Goal: Transaction & Acquisition: Book appointment/travel/reservation

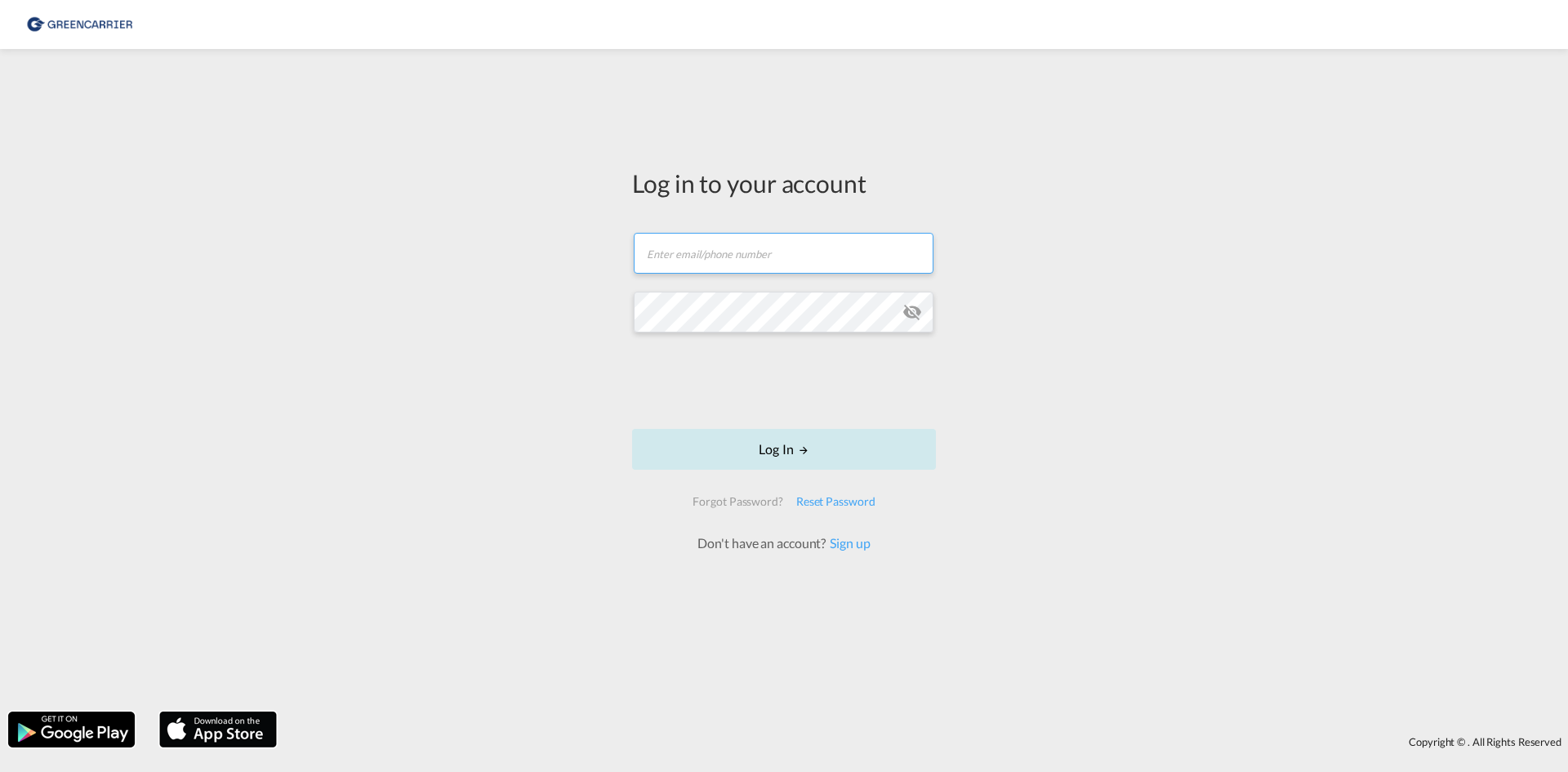
type input "[EMAIL_ADDRESS][DOMAIN_NAME]"
click at [707, 450] on button "Log In" at bounding box center [783, 448] width 304 height 41
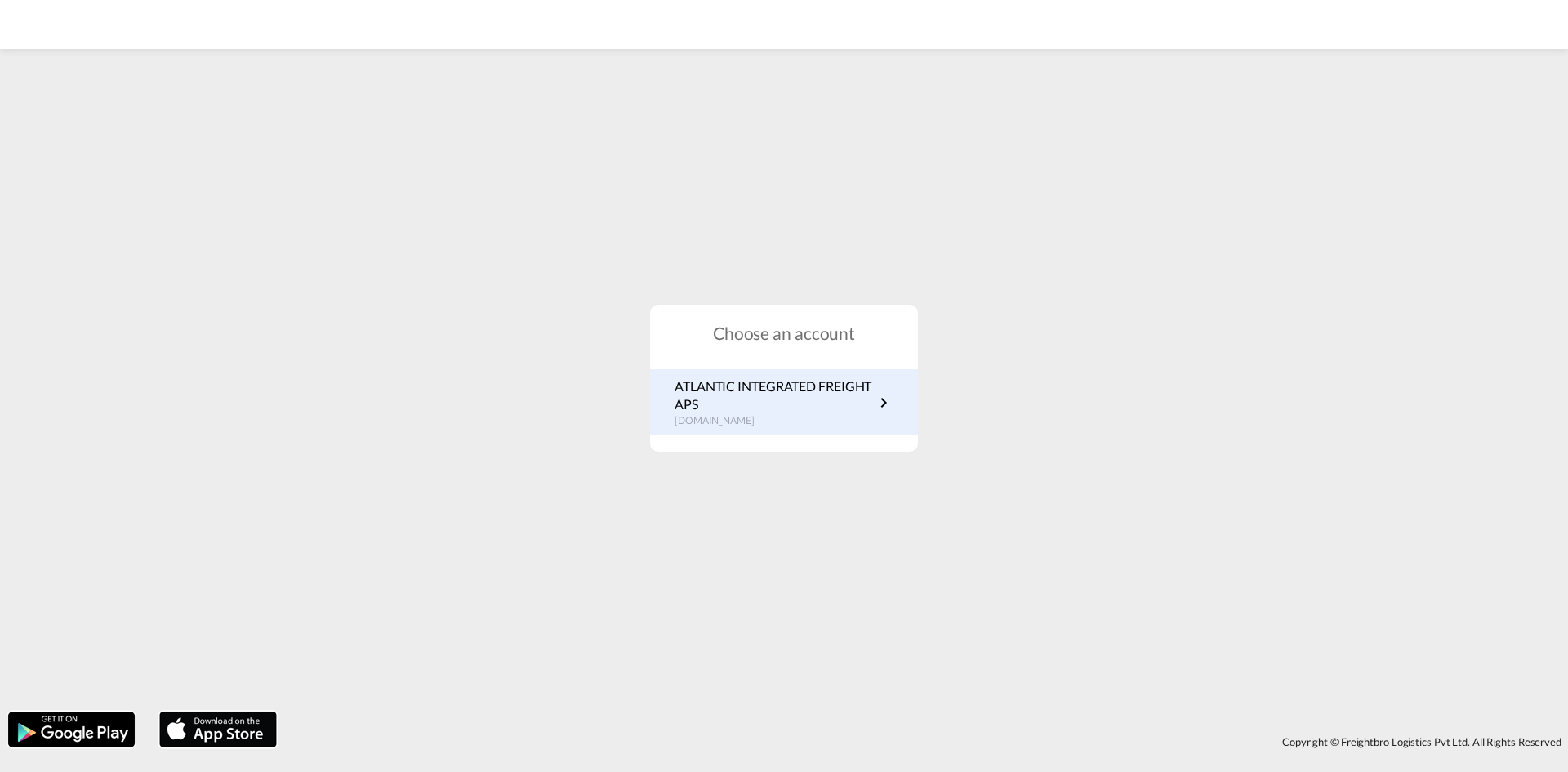
click at [729, 378] on p "ATLANTIC INTEGRATED FREIGHT APS" at bounding box center [774, 396] width 199 height 36
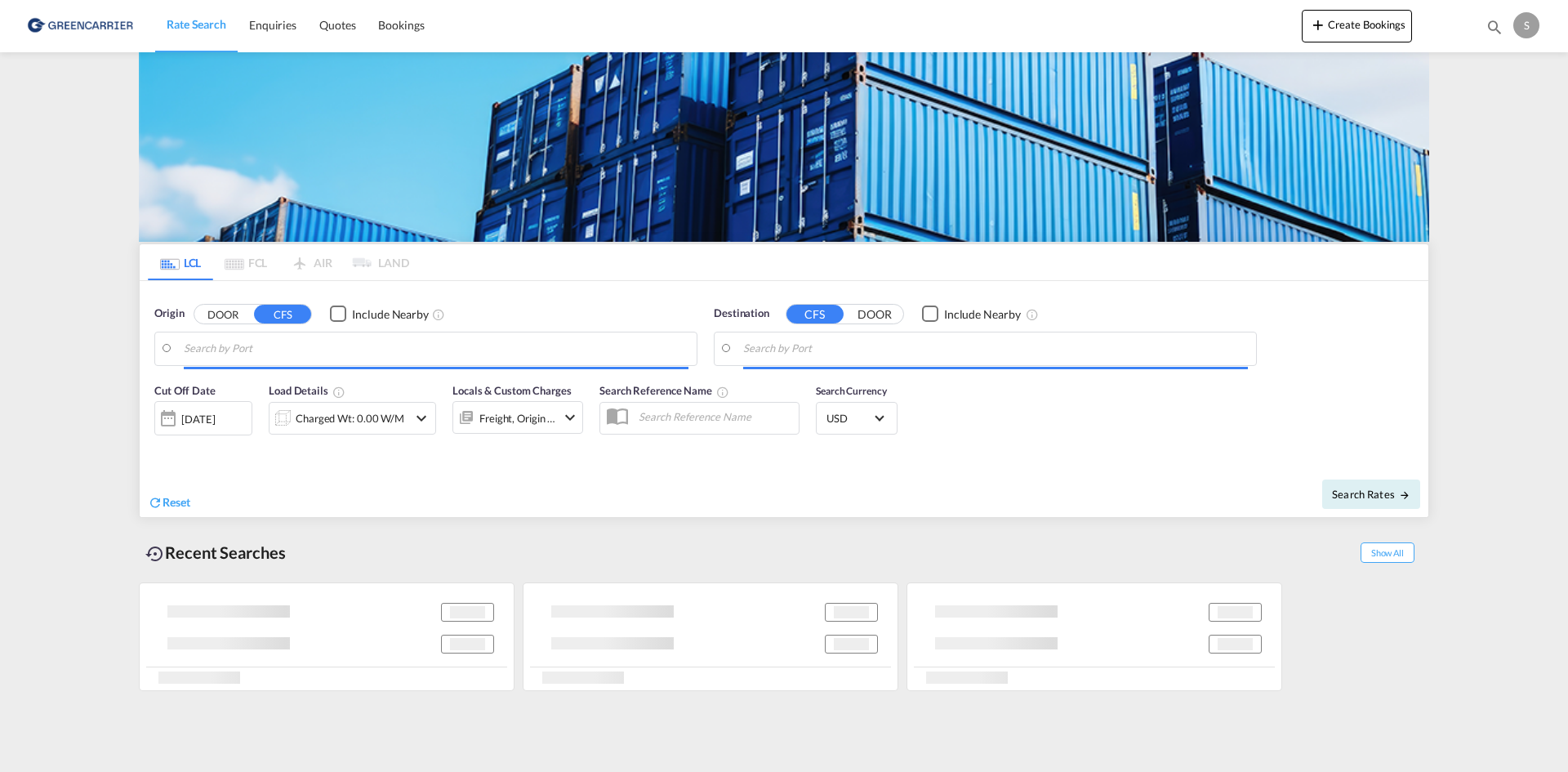
type input "[GEOGRAPHIC_DATA], [GEOGRAPHIC_DATA]"
type input "Busan, KRPUS"
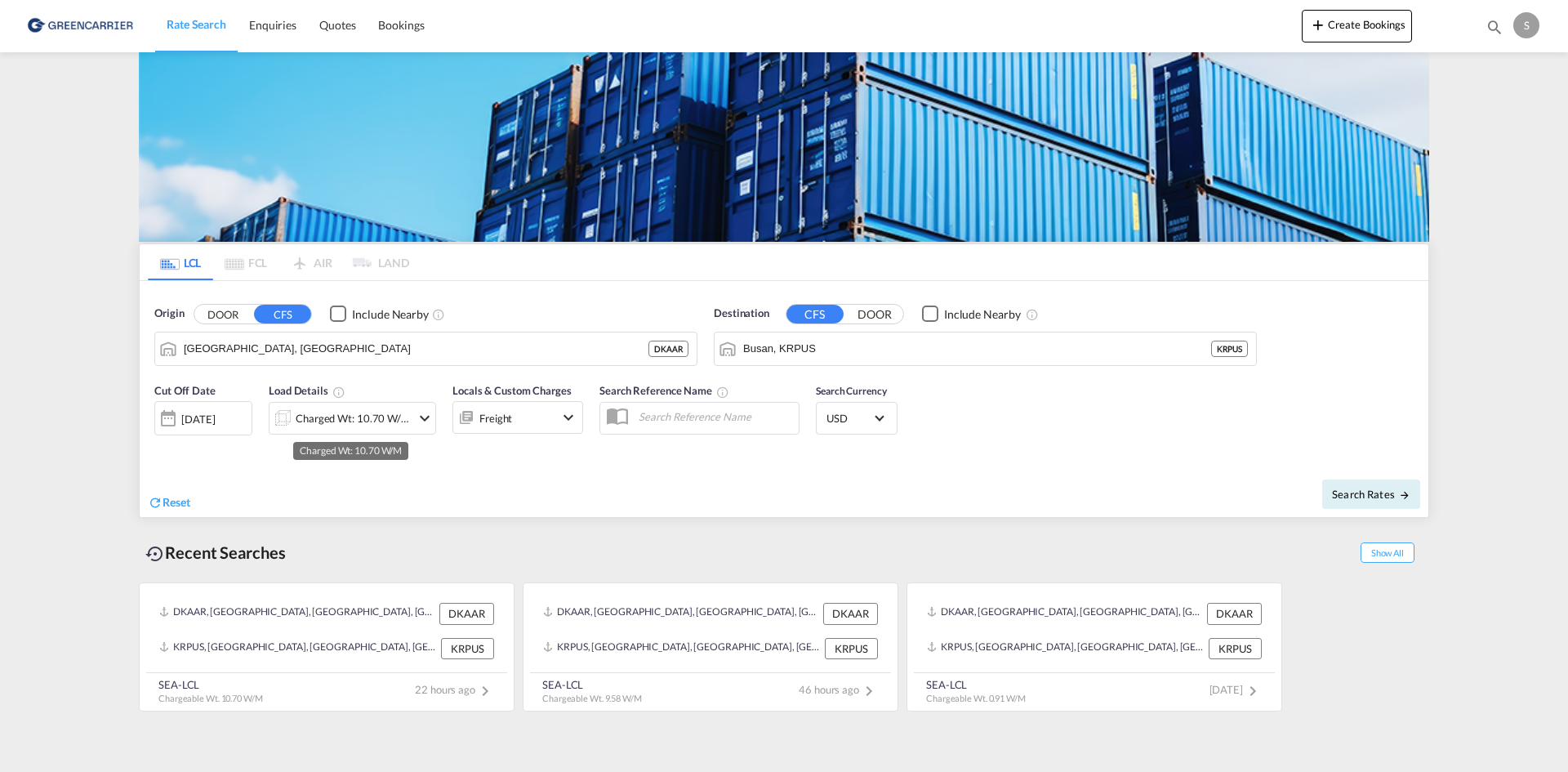
click at [340, 418] on div "Charged Wt: 10.70 W/M" at bounding box center [353, 418] width 115 height 23
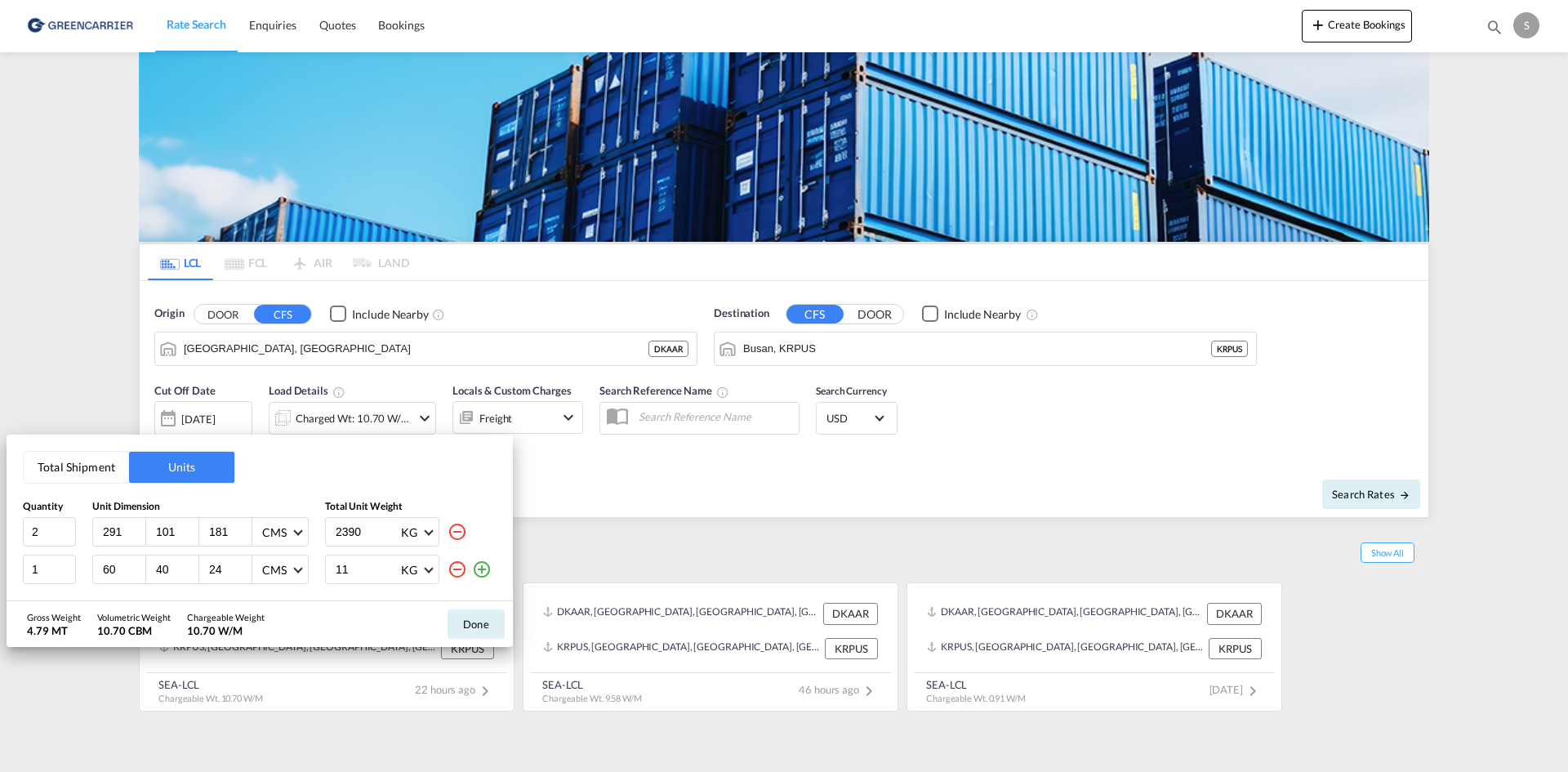
click at [458, 535] on md-icon "icon-minus-circle-outline" at bounding box center [457, 531] width 20 height 20
type input "1"
type input "60"
type input "40"
type input "24"
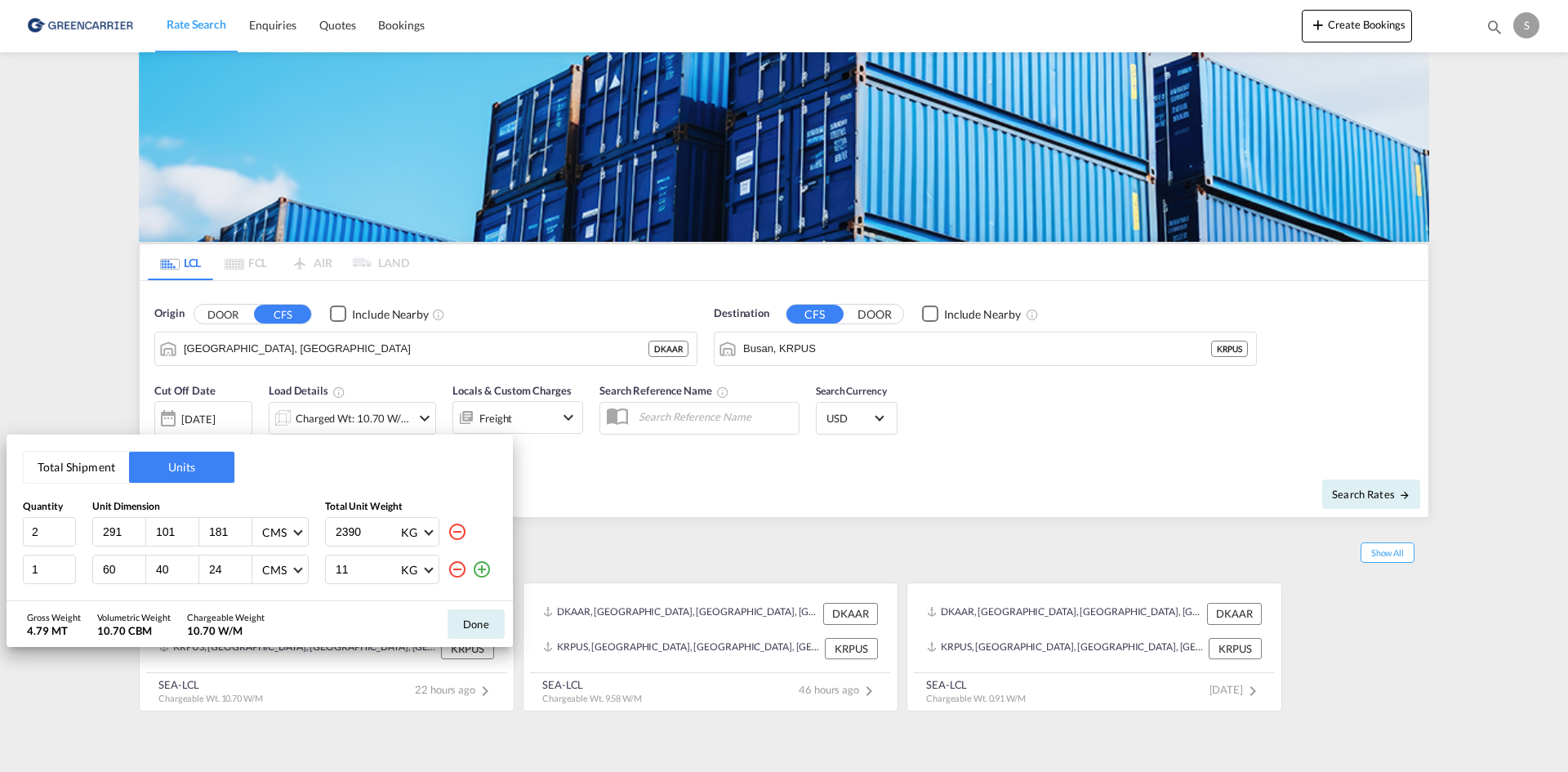
type input "11"
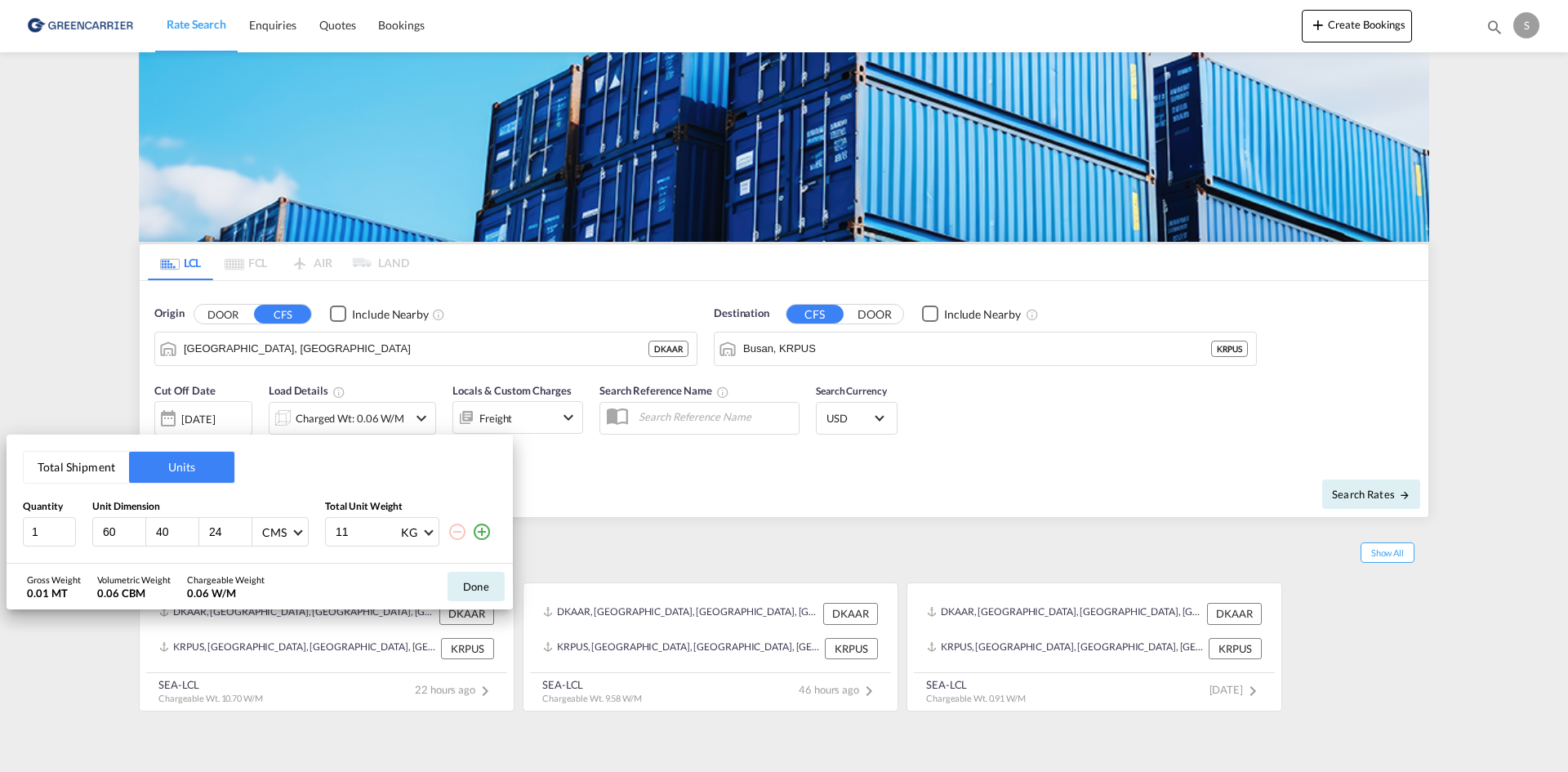
click at [111, 531] on input "60" at bounding box center [123, 531] width 44 height 15
type input "57"
type input "40"
click at [214, 528] on input "256" at bounding box center [229, 531] width 44 height 15
type input "26"
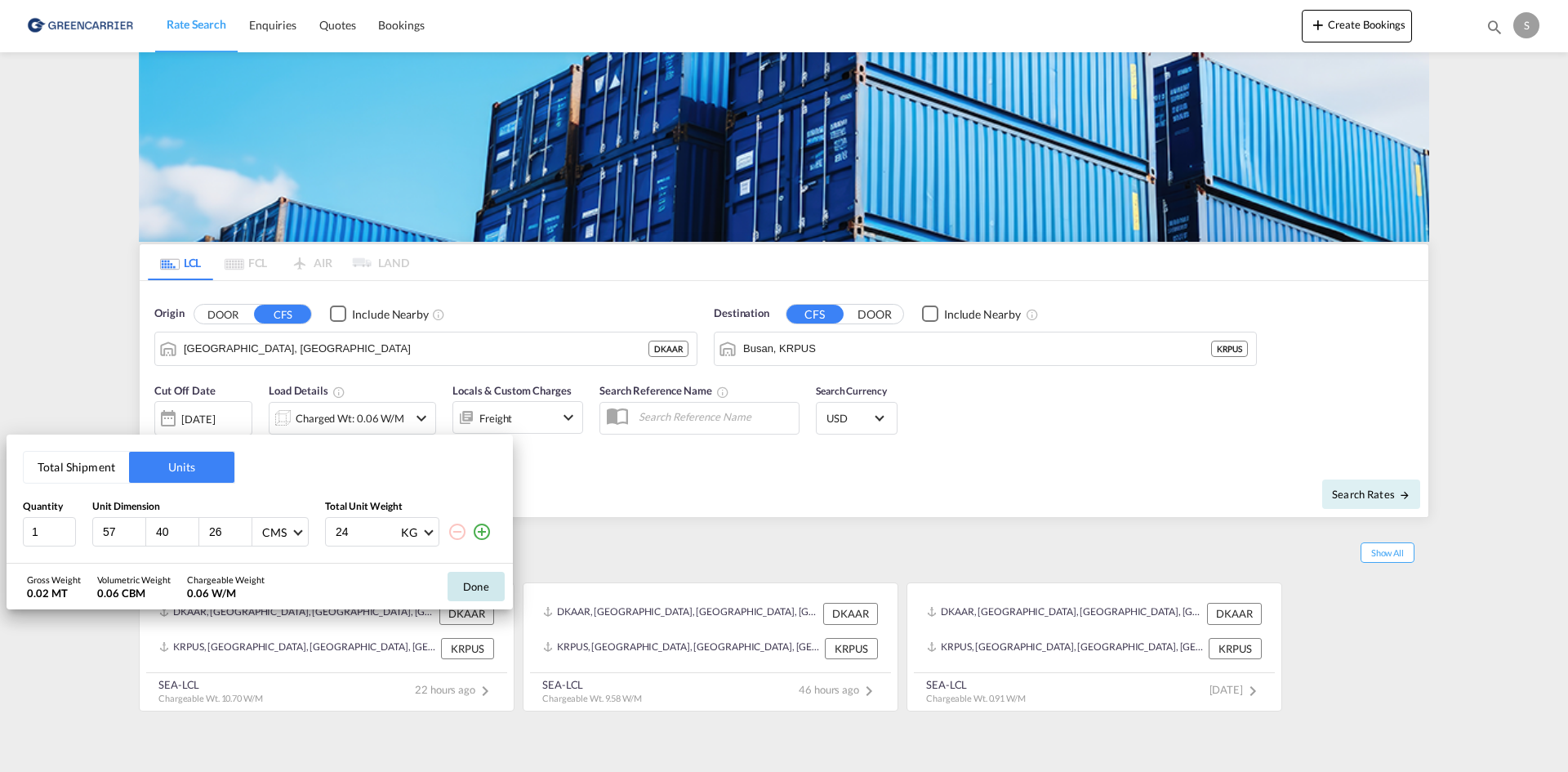
type input "24"
click at [458, 579] on button "Done" at bounding box center [476, 587] width 57 height 29
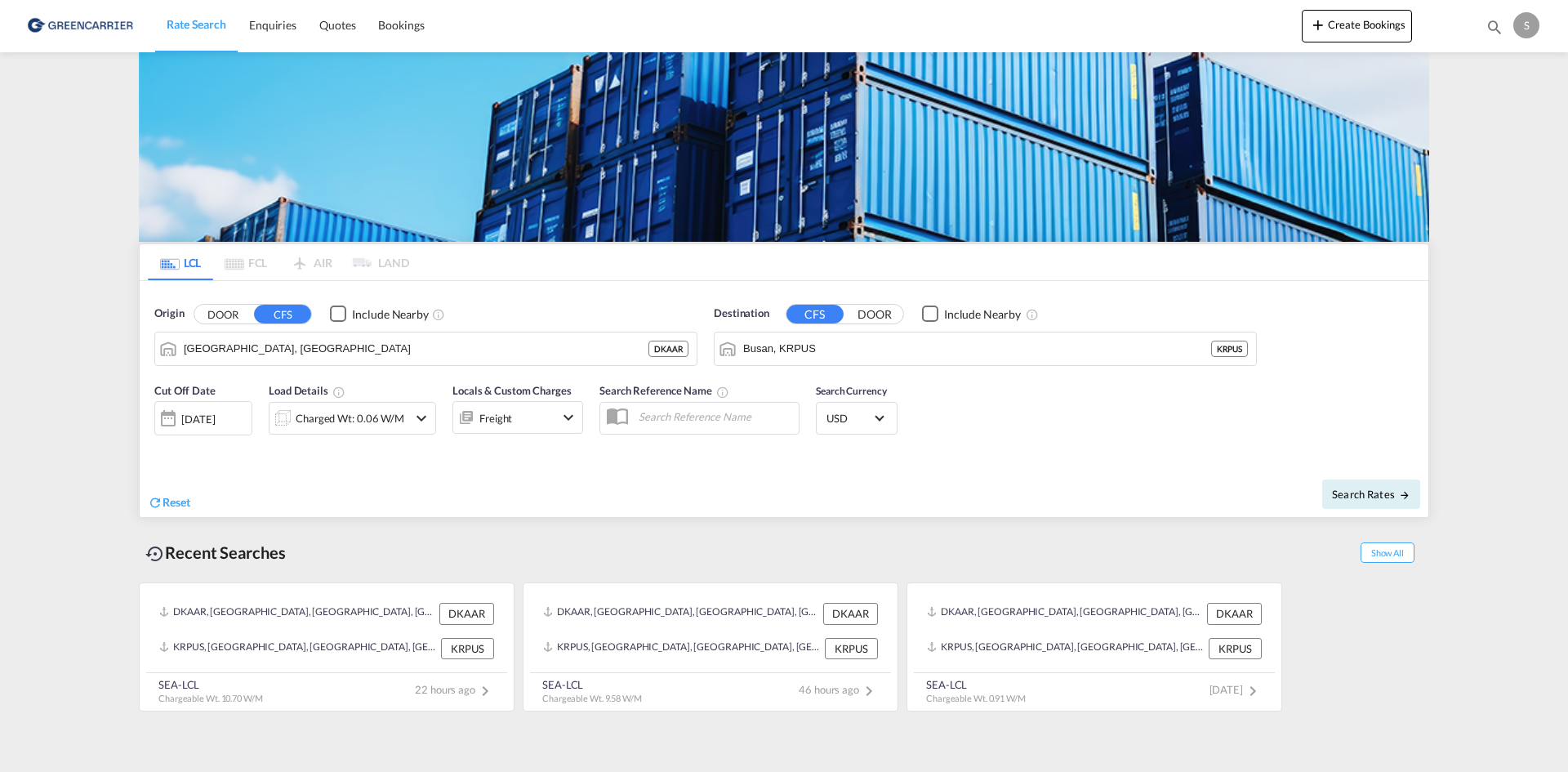
click at [721, 420] on input "text" at bounding box center [714, 416] width 168 height 24
paste input "OADO251724"
type input "OADO251724 cha"
click at [890, 473] on div "Search Rates" at bounding box center [1109, 494] width 640 height 47
click at [1349, 502] on button "Search Rates" at bounding box center [1371, 494] width 98 height 29
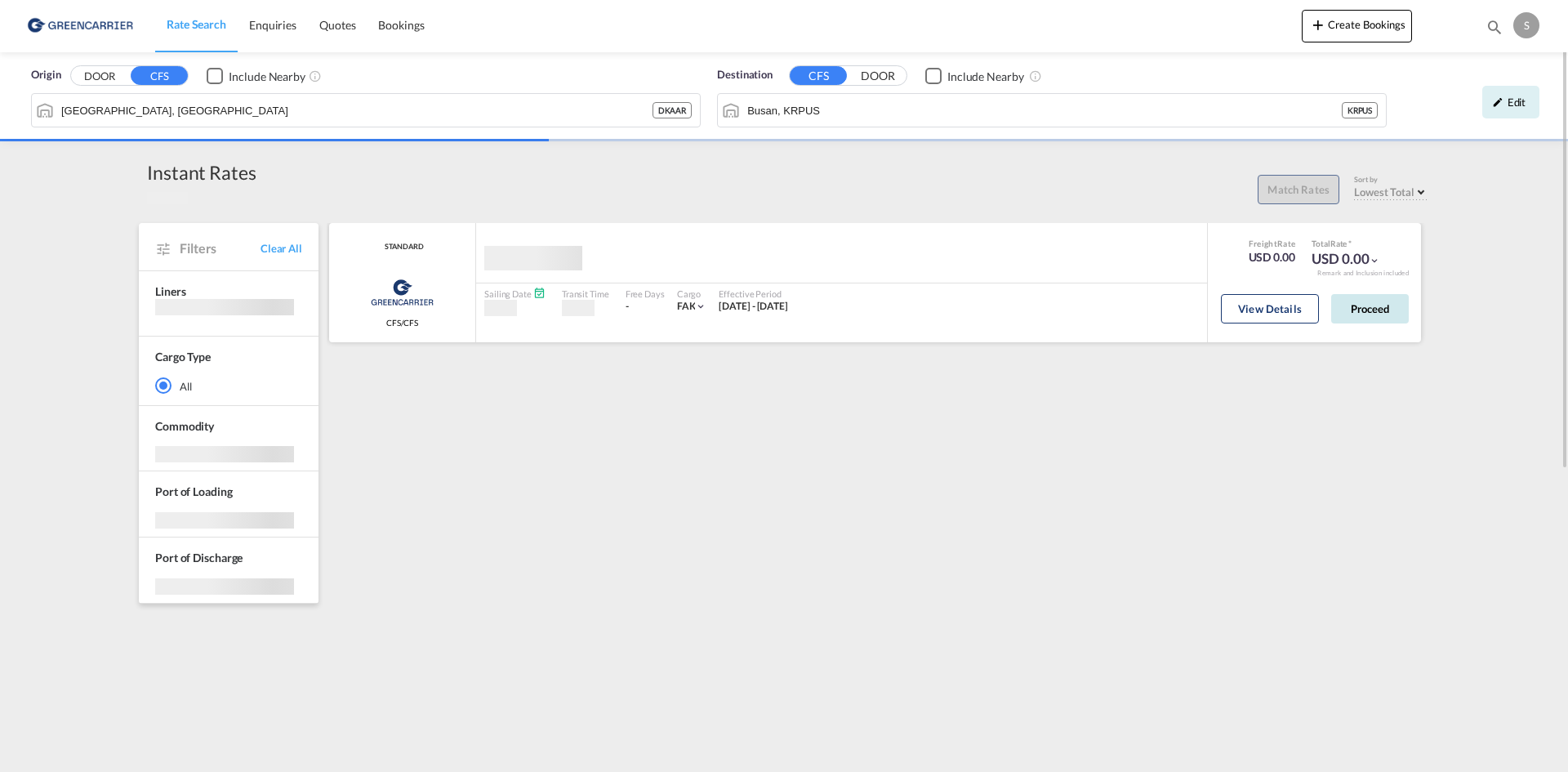
click at [1383, 305] on button "Proceed" at bounding box center [1370, 309] width 78 height 29
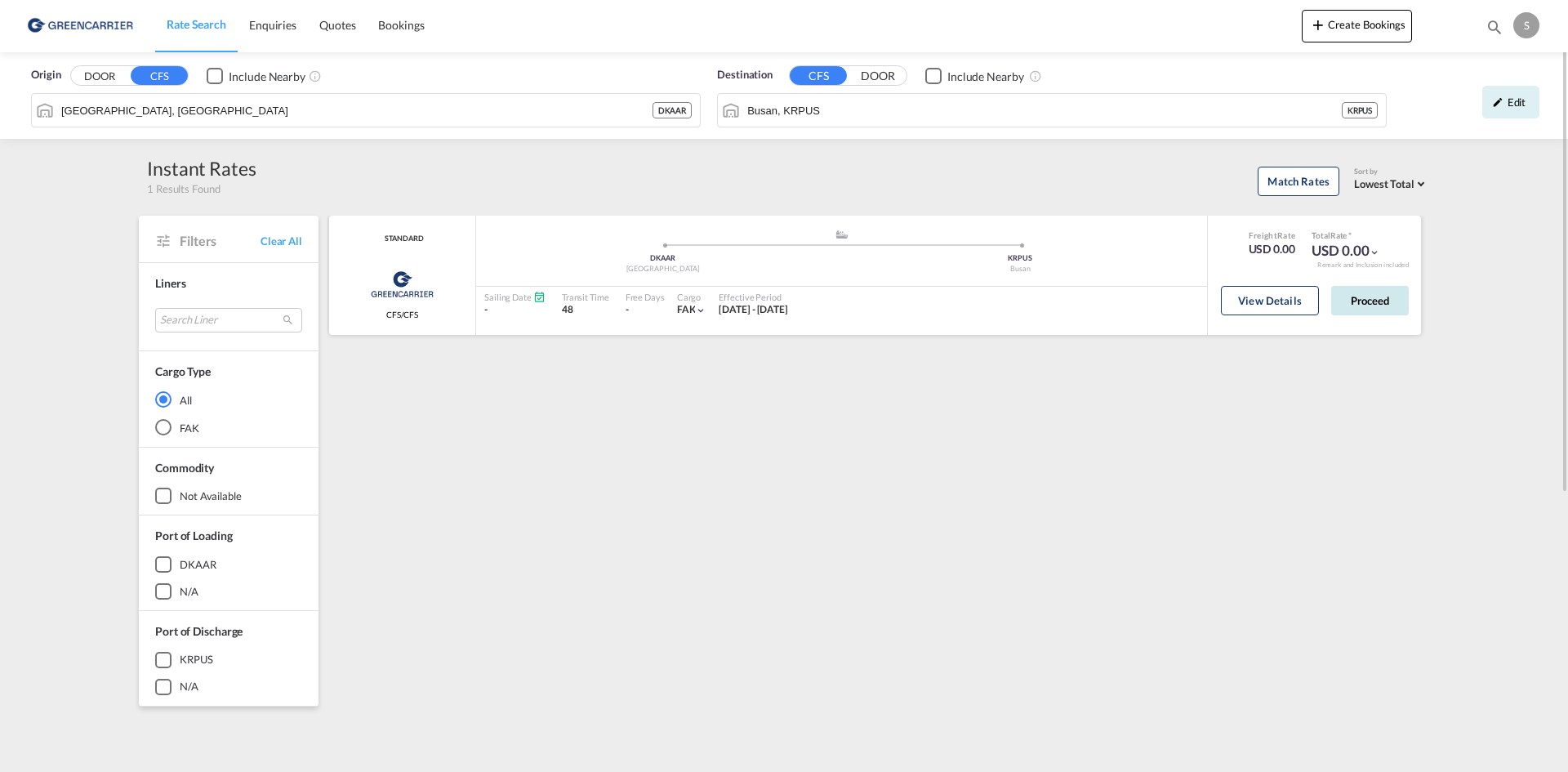
click at [1378, 304] on button "Proceed" at bounding box center [1370, 300] width 78 height 29
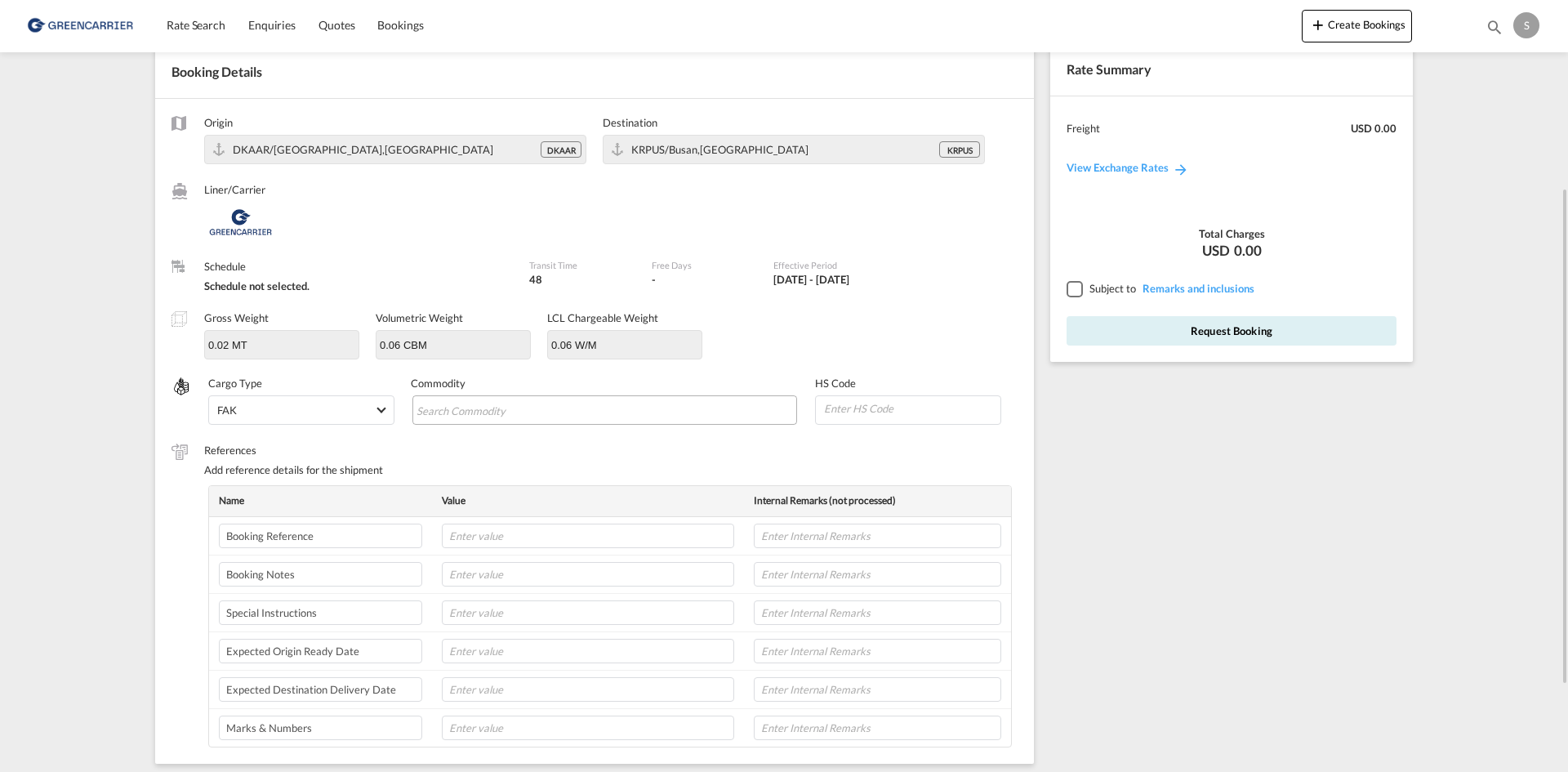
scroll to position [164, 0]
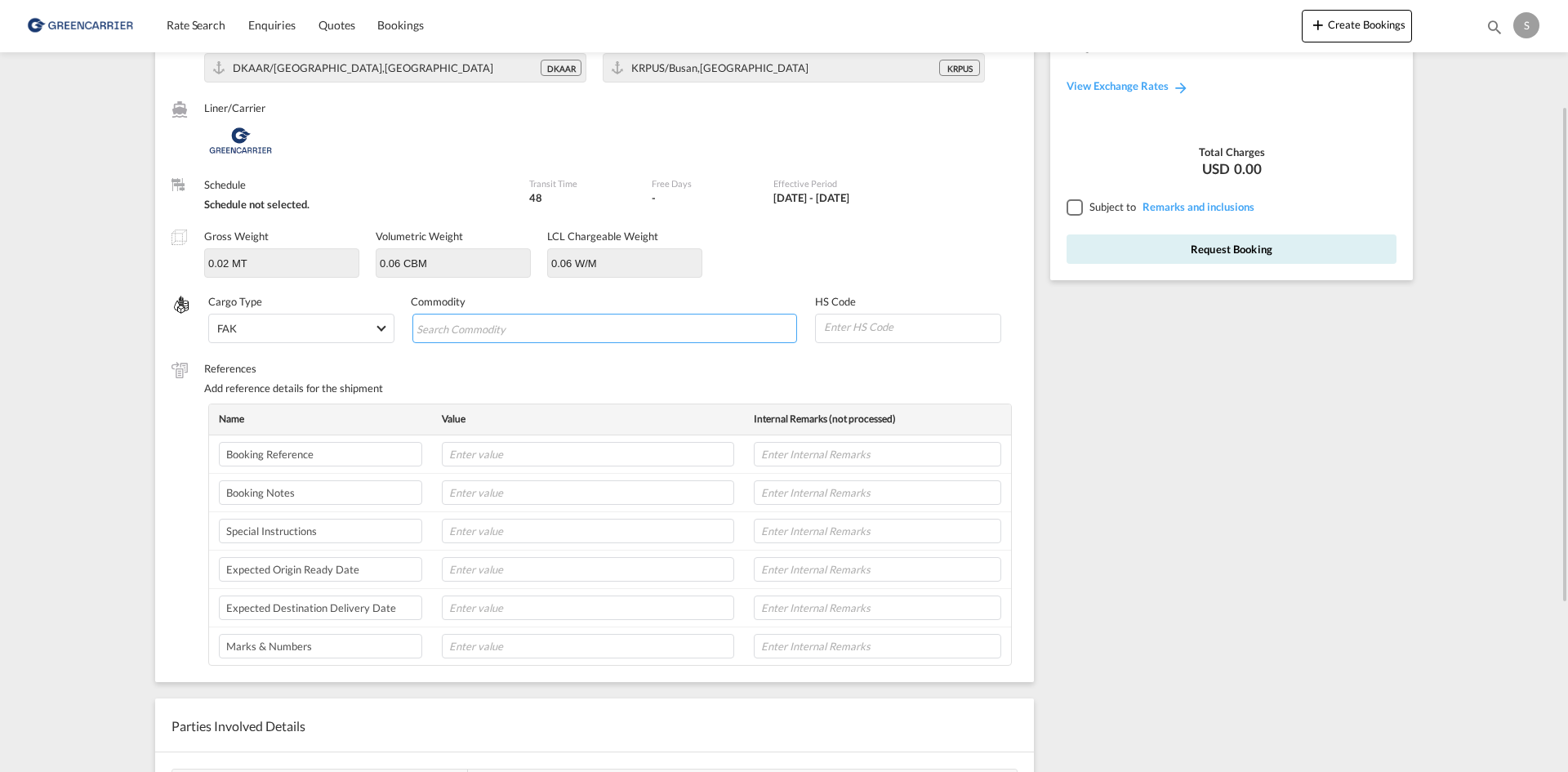
click at [466, 320] on input "Chips input." at bounding box center [491, 329] width 150 height 26
paste input "VALVES, F. HYDRAULIC POWER TRANSMISSION"
type input "VALVES, F. HYDRAULIC POWER TRANSMISSION"
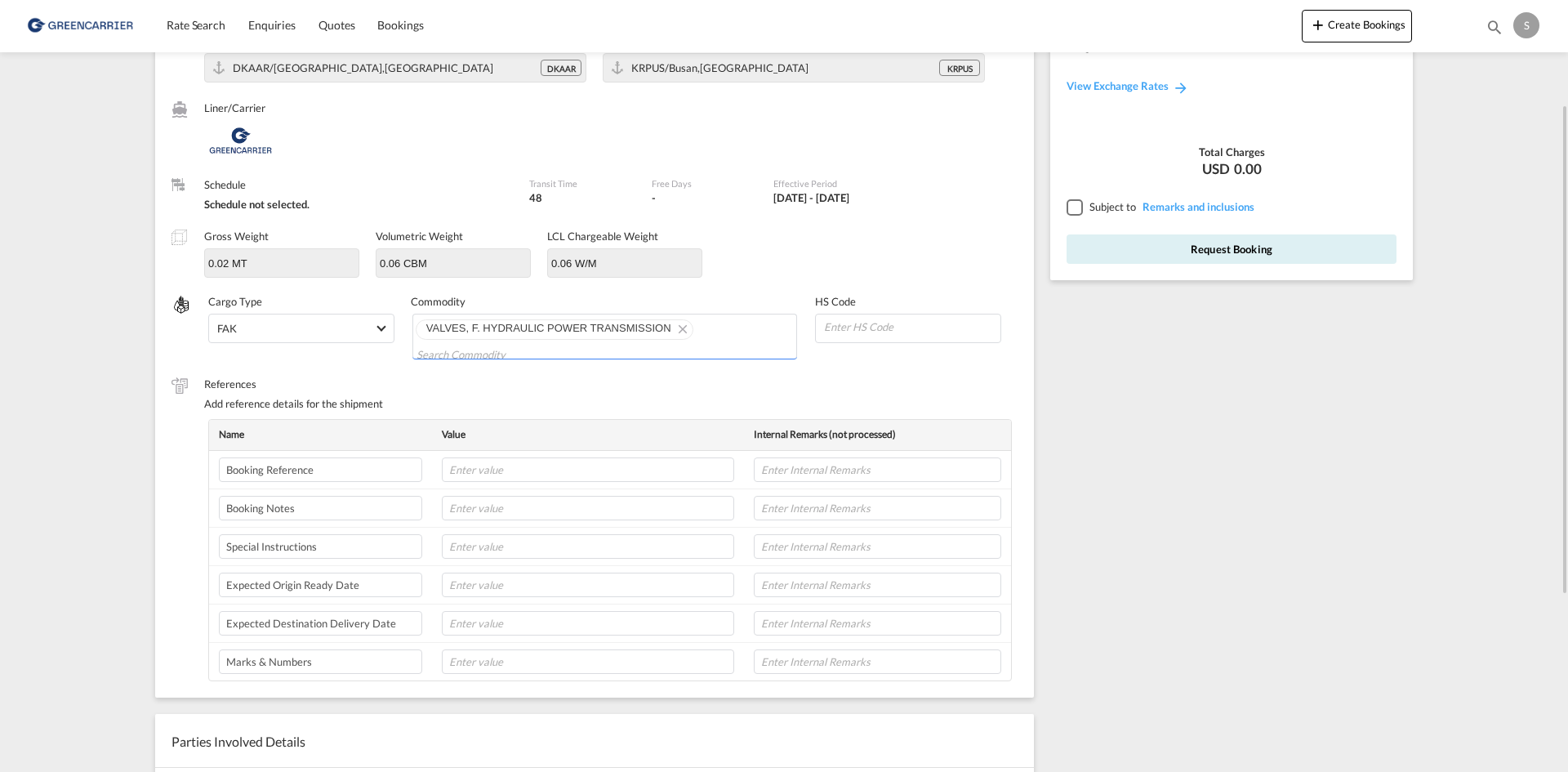
scroll to position [0, 0]
click at [537, 474] on input "text" at bounding box center [588, 469] width 292 height 24
click at [501, 514] on input "text" at bounding box center [588, 508] width 292 height 24
click at [493, 539] on input "text" at bounding box center [588, 546] width 292 height 24
paste input "WE HAVE RECEIVED THE CONFIRATION, PLEASE ARRANGE THE PICK UP FOR THIS SHIPMENT.…"
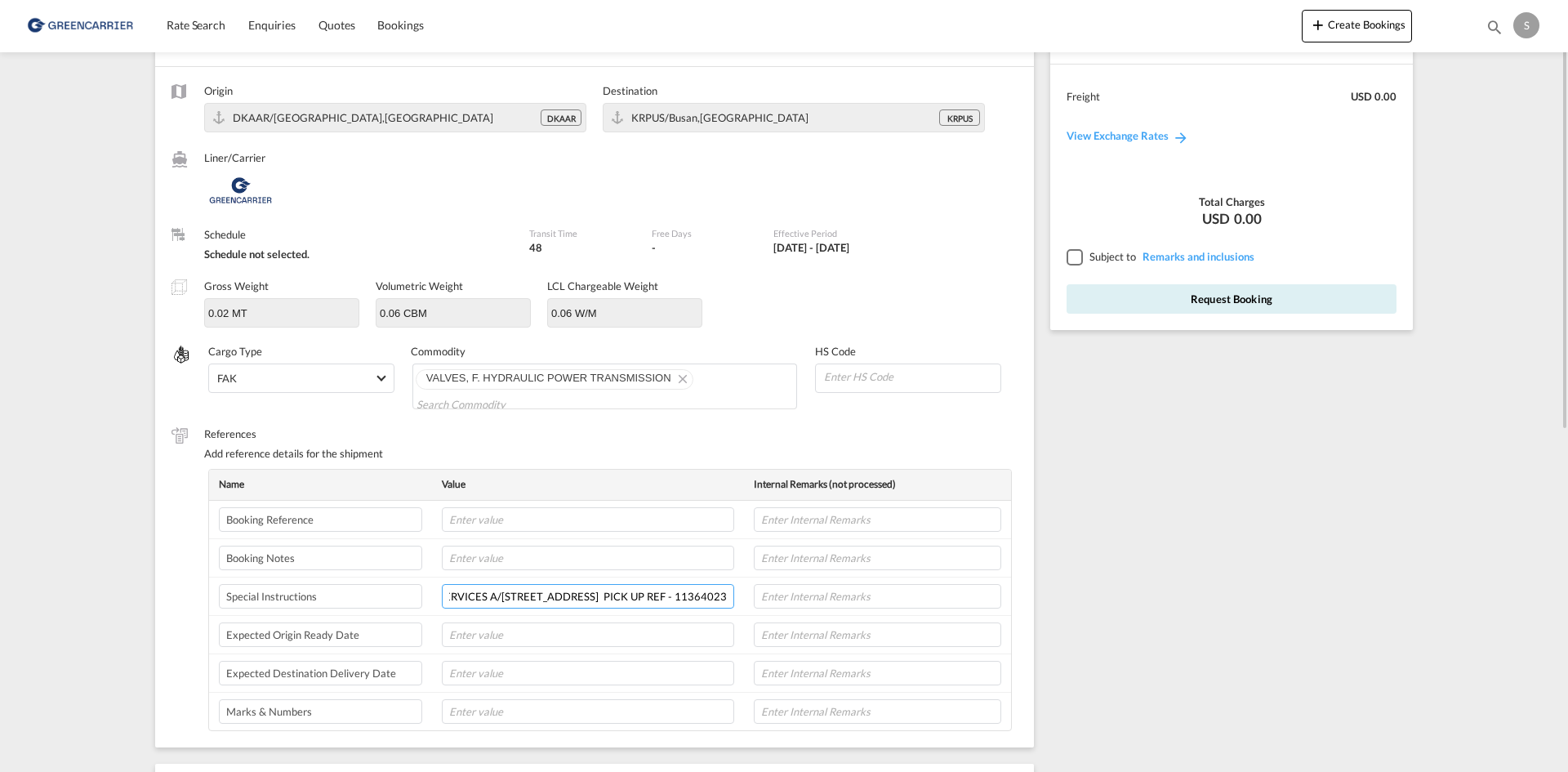
scroll to position [32, 0]
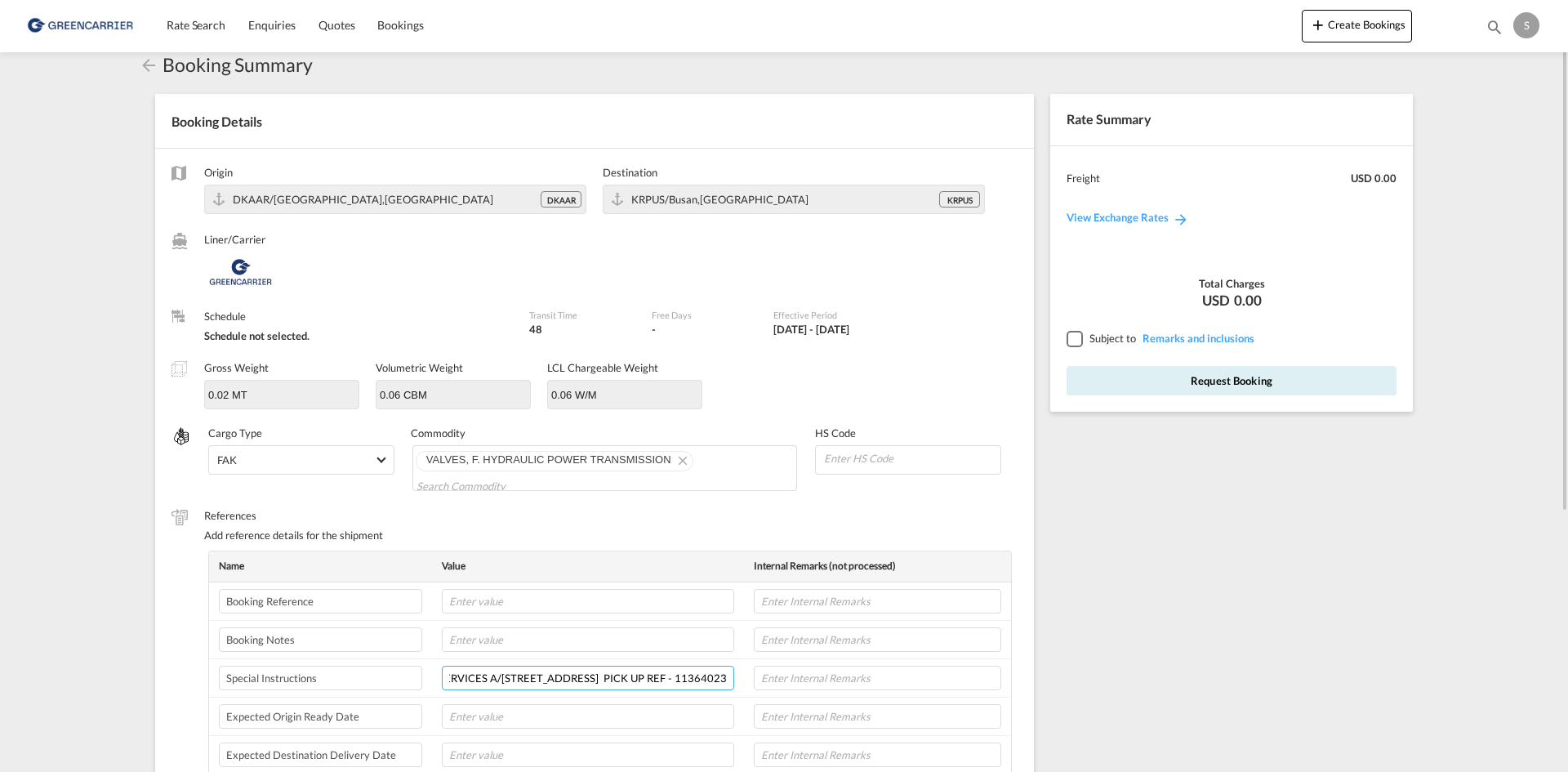
type input "WE HAVE RECEIVED THE CONFIRATION, PLEASE ARRANGE THE PICK UP FOR THIS SHIPMENT.…"
click at [1098, 340] on span "Subject to" at bounding box center [1113, 338] width 47 height 13
click at [1081, 338] on div at bounding box center [1073, 338] width 15 height 15
click at [597, 674] on input "WE HAVE RECEIVED THE CONFIRATION, PLEASE ARRANGE THE PICK UP FOR THIS SHIPMENT.…" at bounding box center [588, 678] width 292 height 24
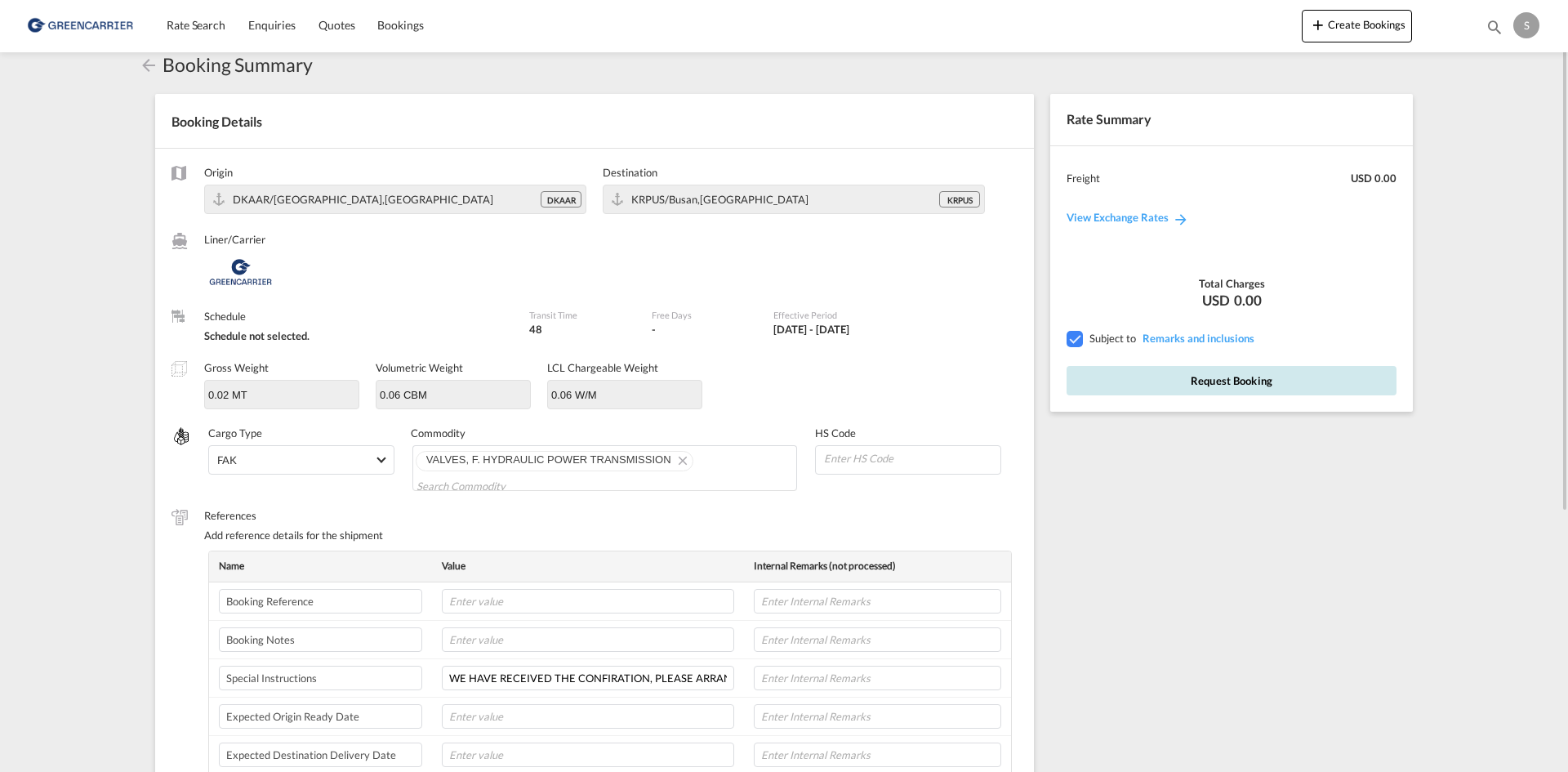
click at [1118, 385] on button "Request Booking" at bounding box center [1231, 381] width 330 height 29
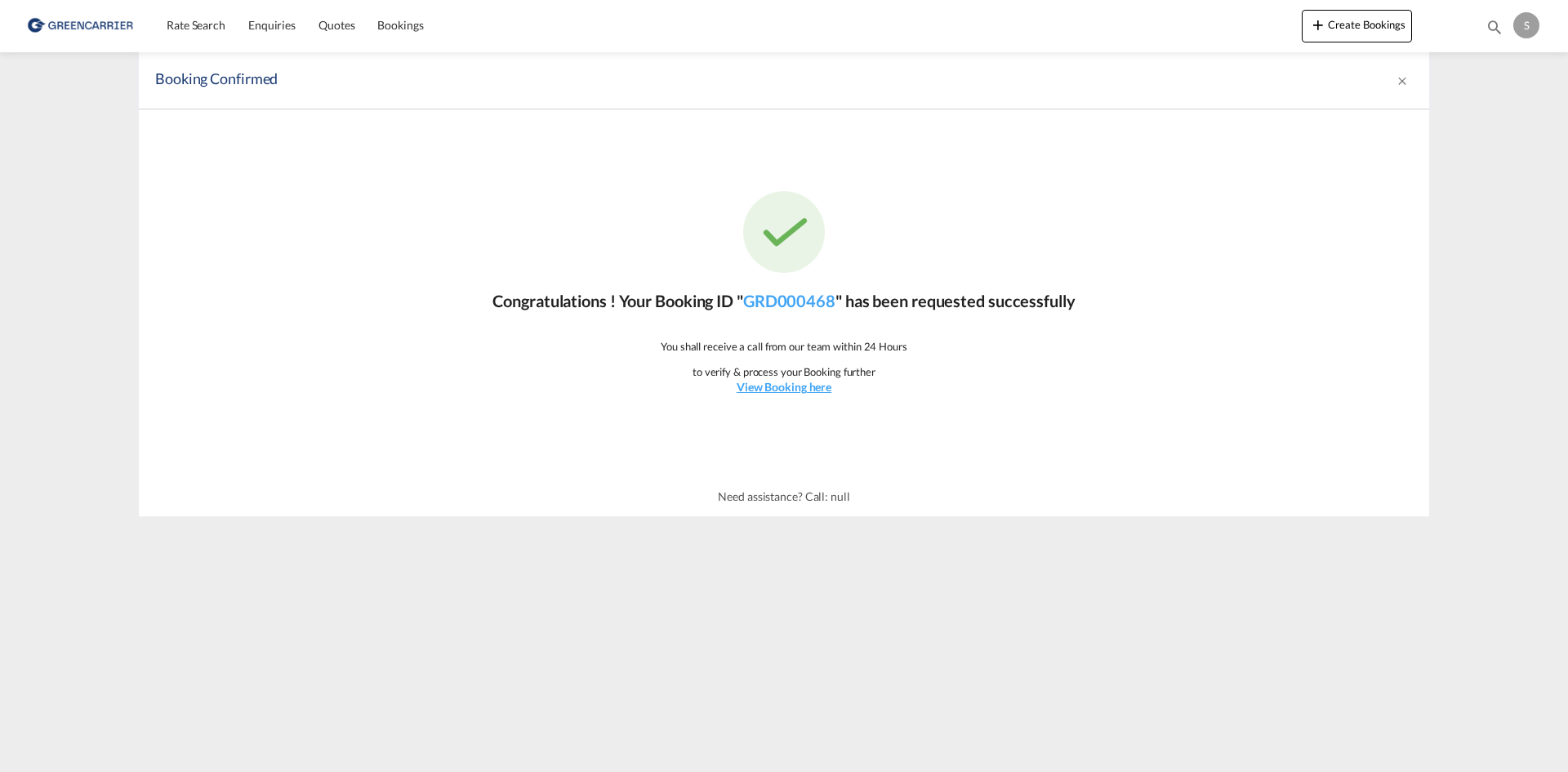
click at [355, 361] on div "Congratulations ! Your Booking ID " GRD000468 " has been requested successfully…" at bounding box center [783, 293] width 1290 height 368
